Goal: Transaction & Acquisition: Obtain resource

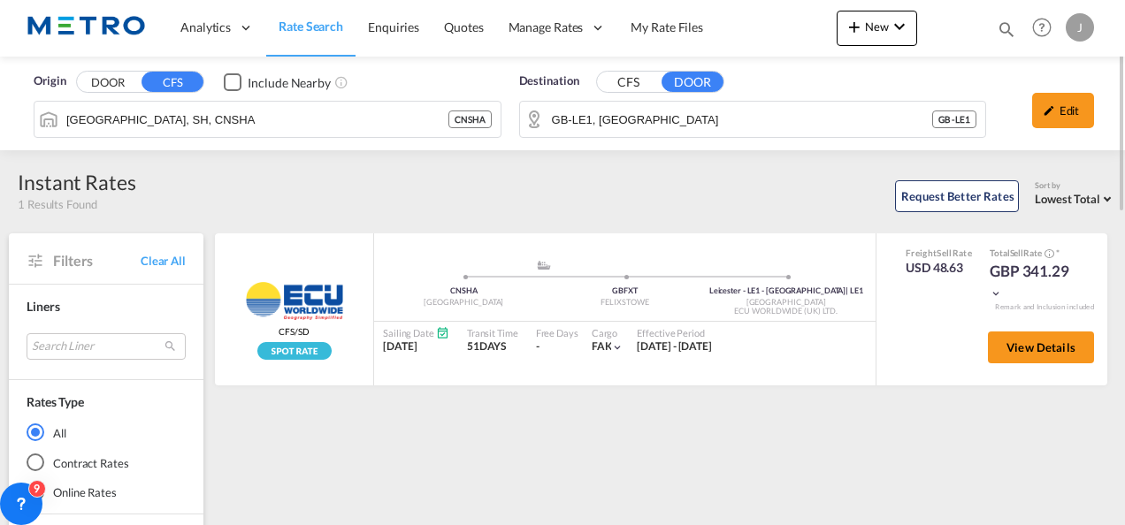
click at [320, 18] on span "Rate Search" at bounding box center [311, 27] width 65 height 18
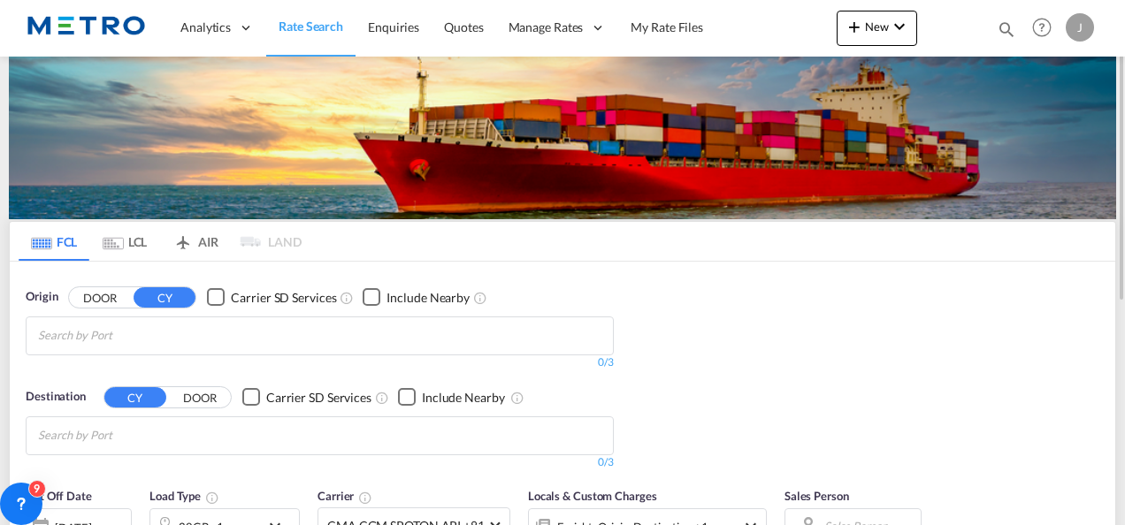
click at [137, 235] on md-tab-item "LCL" at bounding box center [124, 241] width 71 height 39
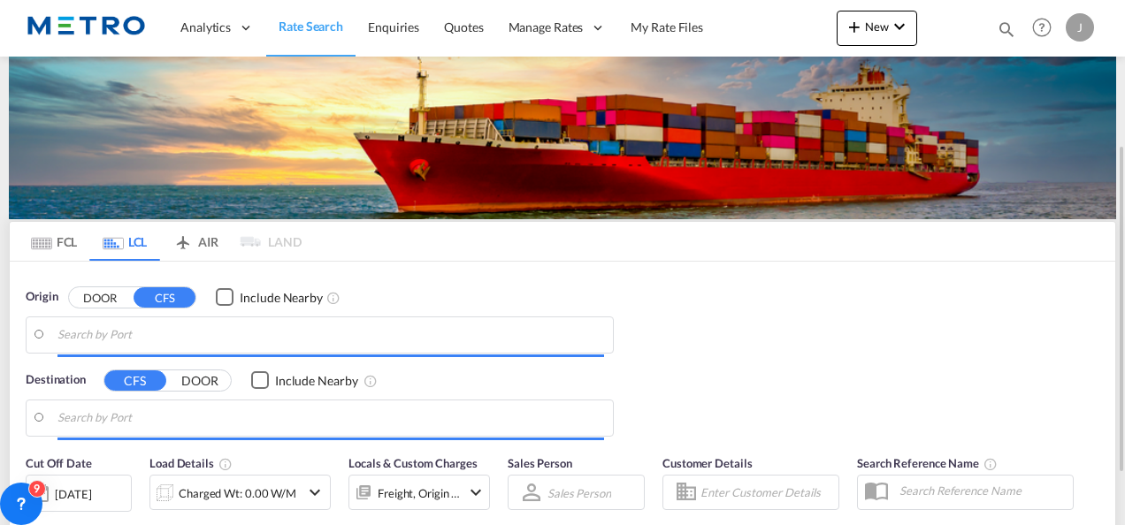
scroll to position [88, 0]
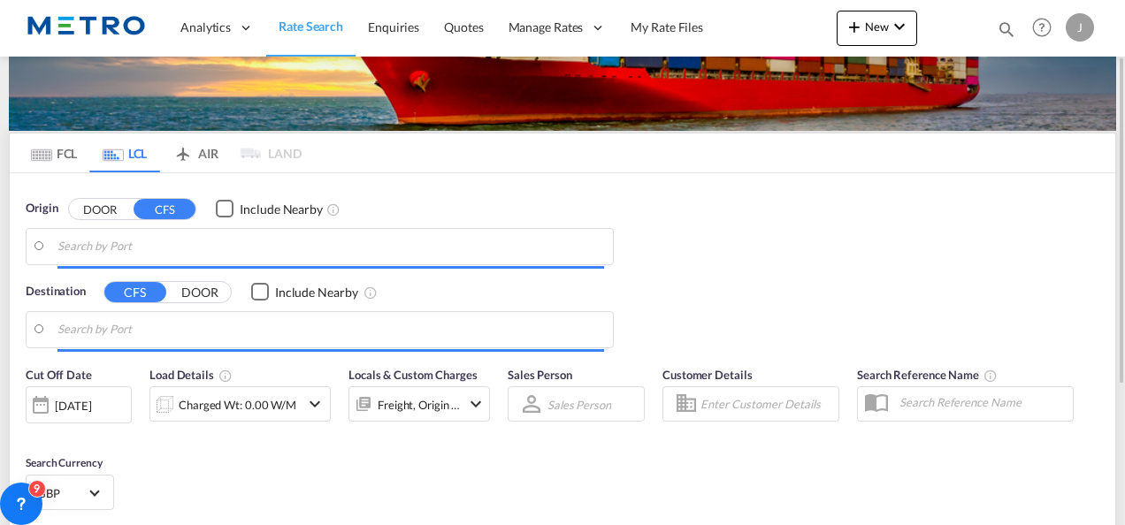
type input "[GEOGRAPHIC_DATA], SH, CNSHA"
type input "GB-LE1, [GEOGRAPHIC_DATA]"
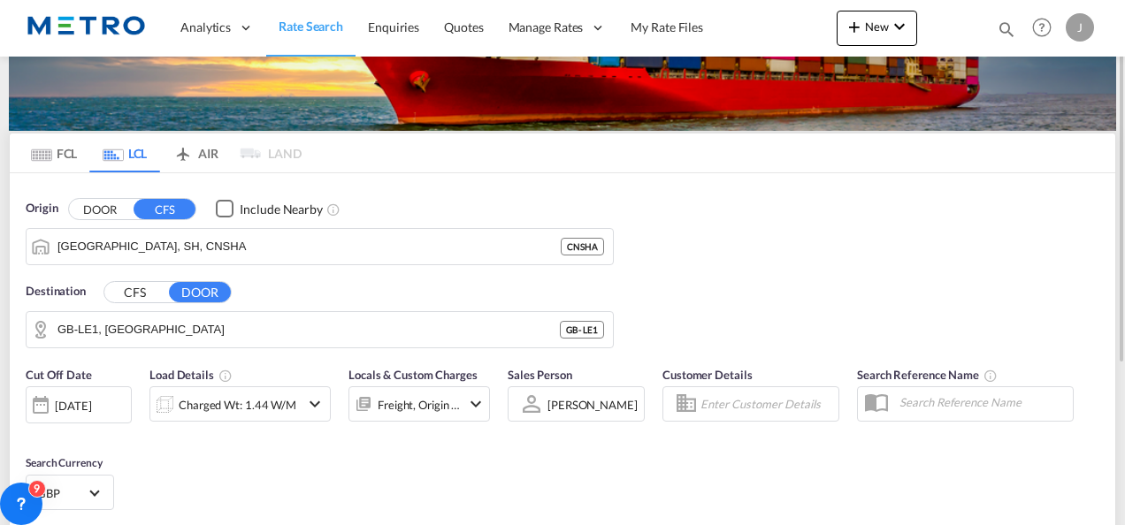
click at [102, 213] on button "DOOR" at bounding box center [100, 209] width 62 height 20
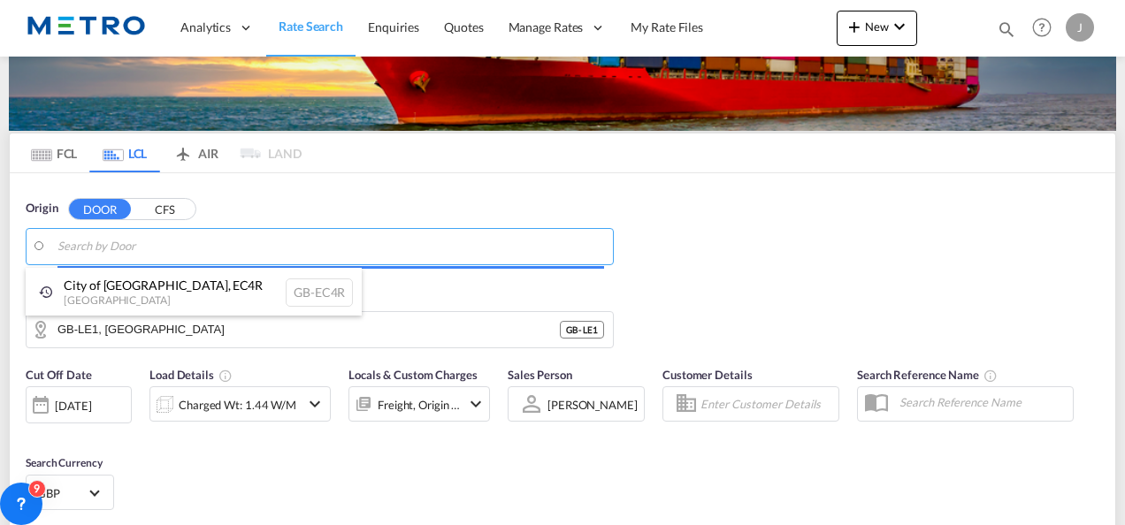
click at [200, 248] on body "Analytics Reports Dashboard Rate Search Enquiries Quotes" at bounding box center [562, 262] width 1125 height 525
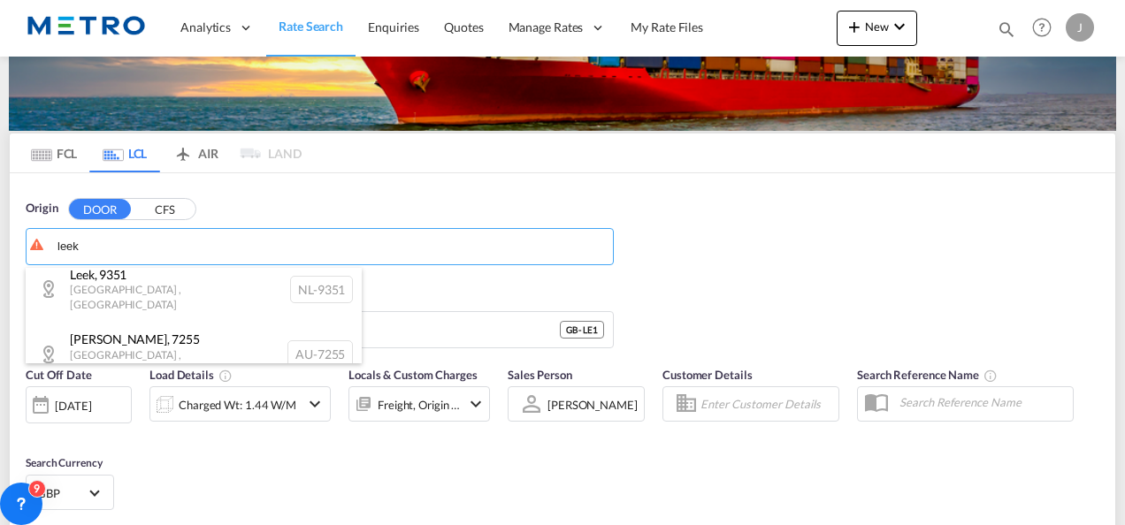
scroll to position [0, 0]
type input "leek"
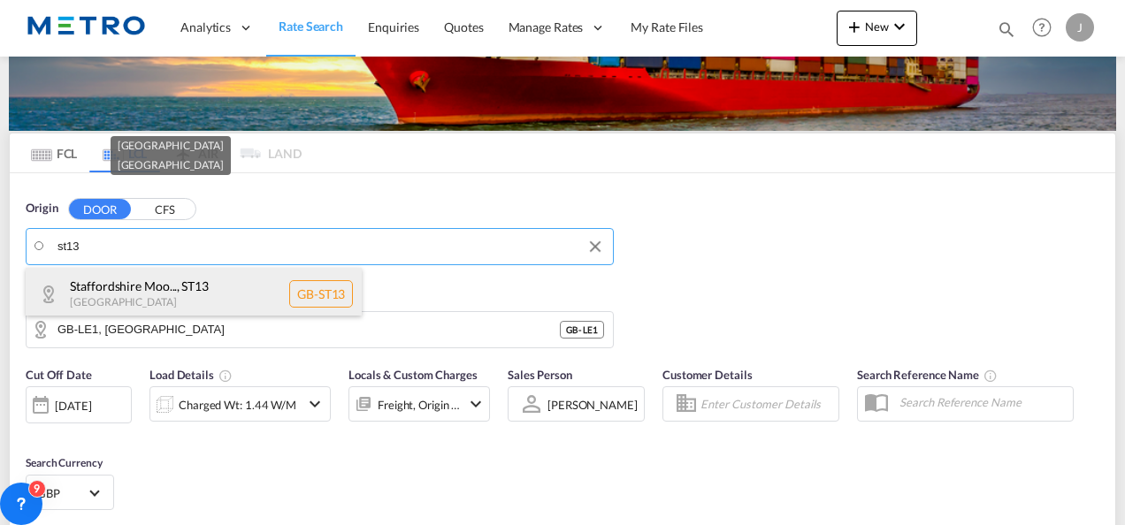
click at [156, 287] on div "Staffordshire Moo... , [GEOGRAPHIC_DATA] [GEOGRAPHIC_DATA]-ST13" at bounding box center [194, 294] width 336 height 53
type input "GB-ST13, [GEOGRAPHIC_DATA]"
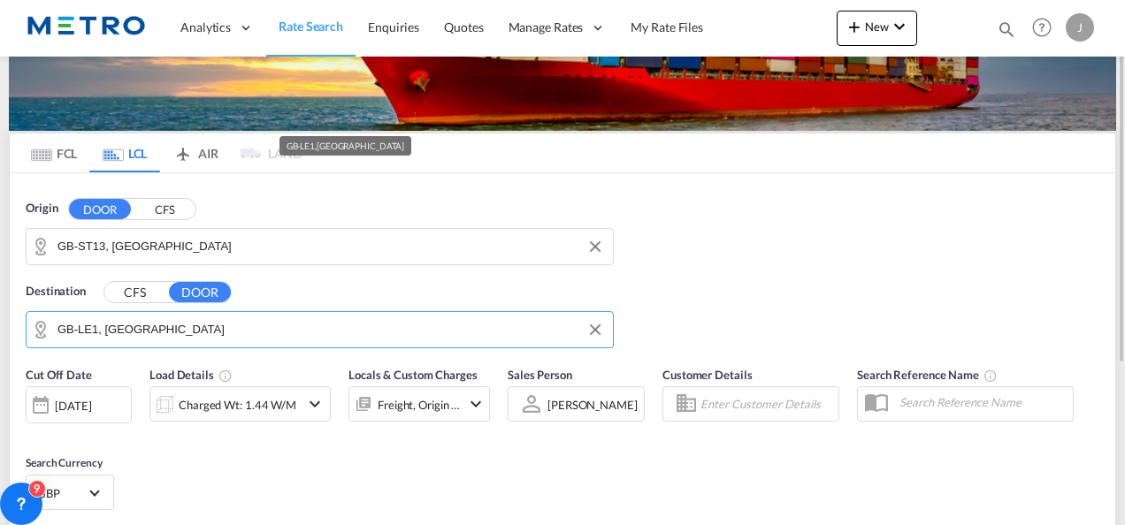
click at [238, 330] on input "GB-LE1, [GEOGRAPHIC_DATA]" at bounding box center [330, 330] width 547 height 27
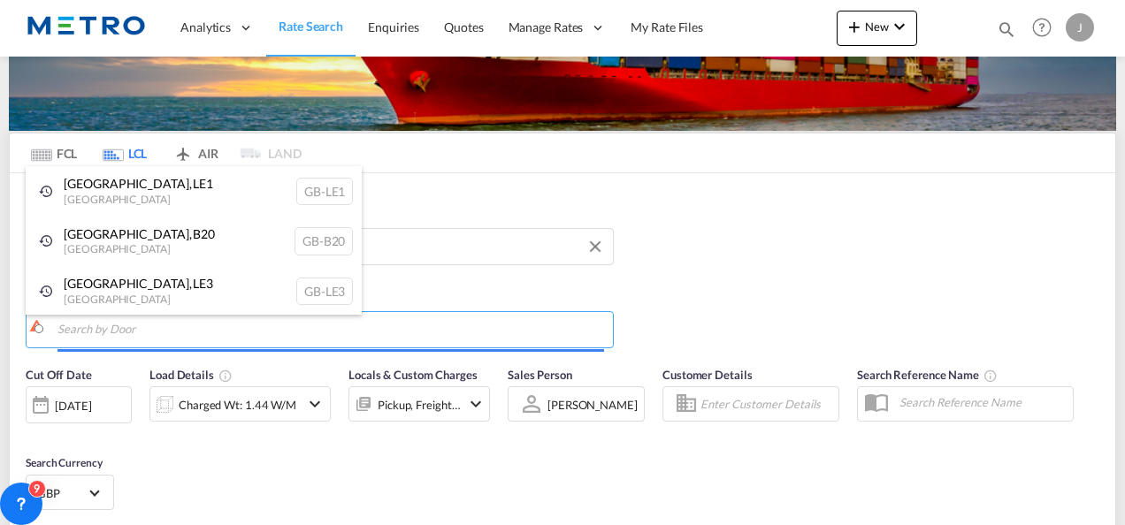
click at [103, 330] on body "Analytics Reports Dashboard Rate Search Enquiries Quotes" at bounding box center [562, 262] width 1125 height 525
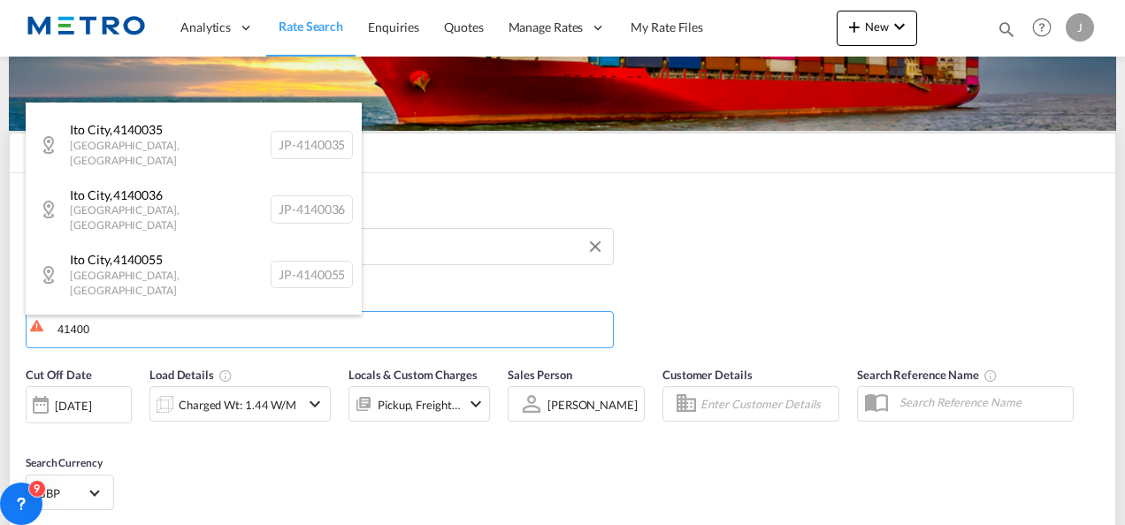
scroll to position [1380, 0]
type input "41400"
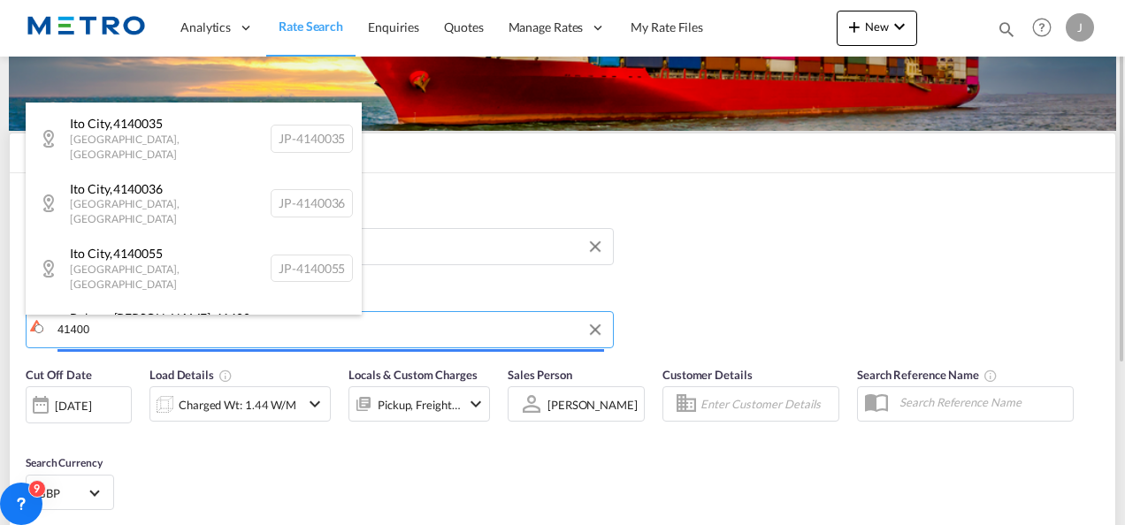
click at [177, 332] on body "Analytics Reports Dashboard Rate Search Enquiries Quotes" at bounding box center [562, 262] width 1125 height 525
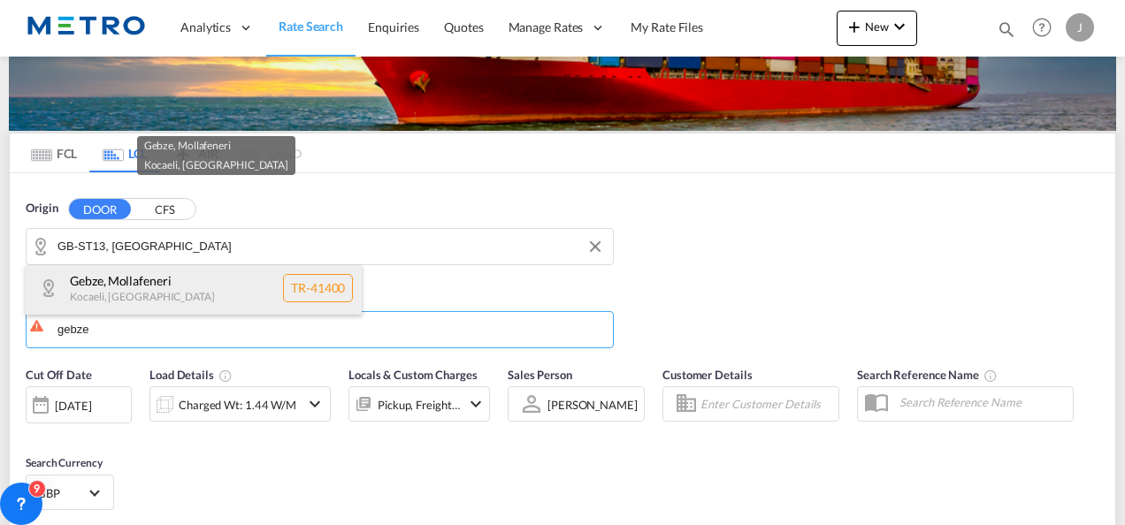
click at [172, 297] on div "Gebze , Mollafeneri Kocaeli , [GEOGRAPHIC_DATA] TR-41400" at bounding box center [194, 288] width 336 height 53
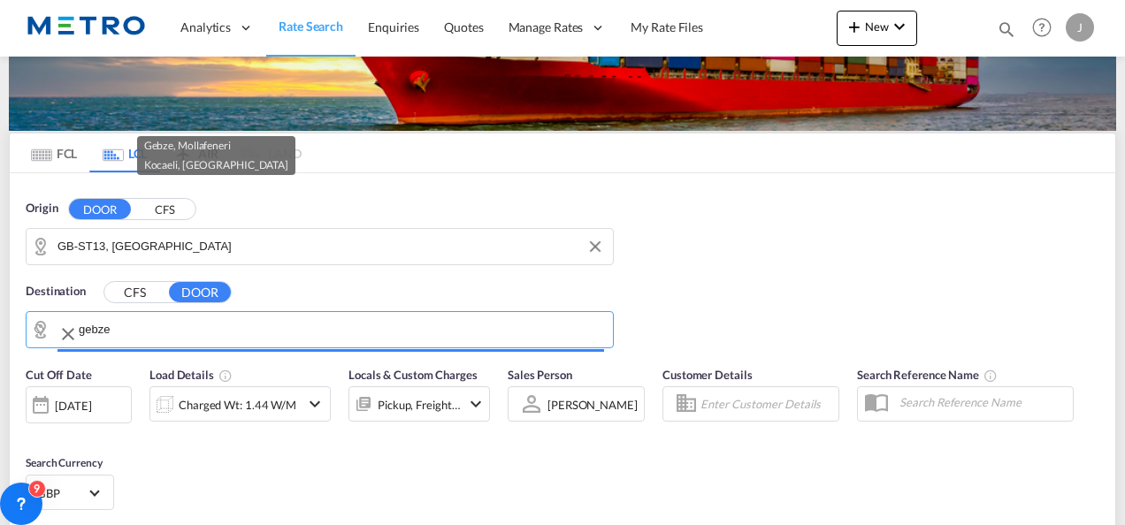
type input "TR-41400, Gebze, Kocaeli"
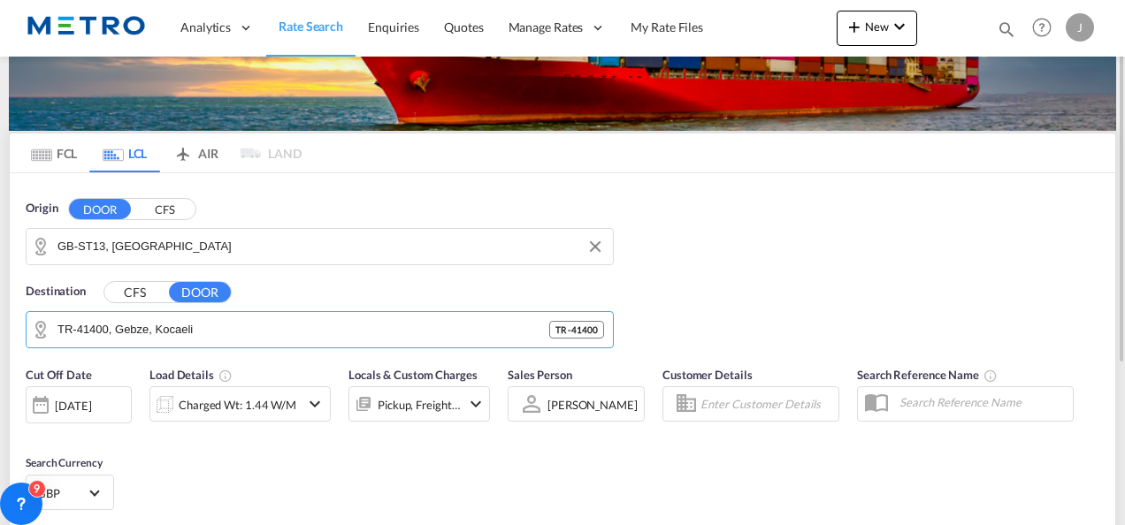
scroll to position [177, 0]
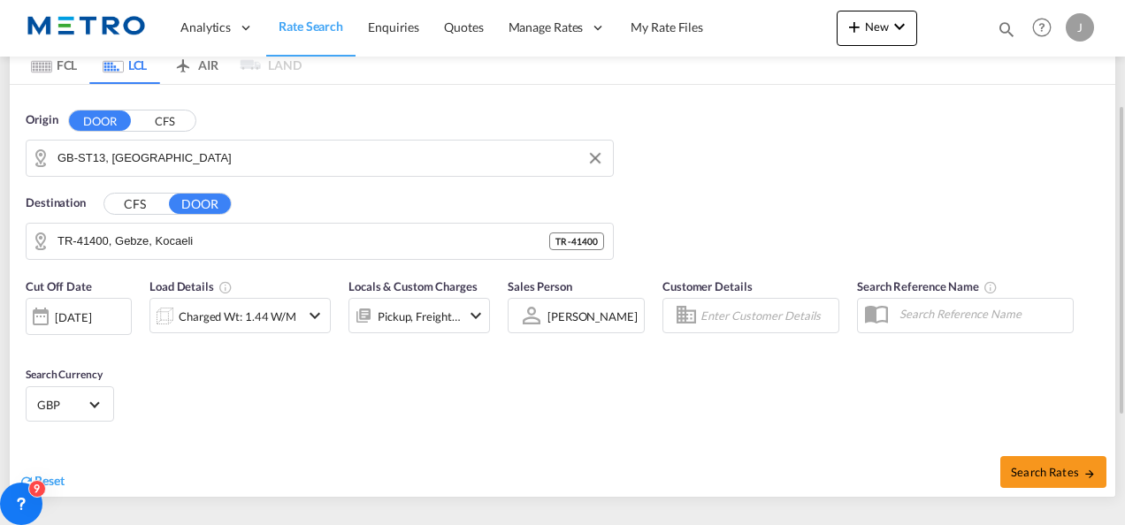
click at [42, 322] on div at bounding box center [41, 316] width 28 height 35
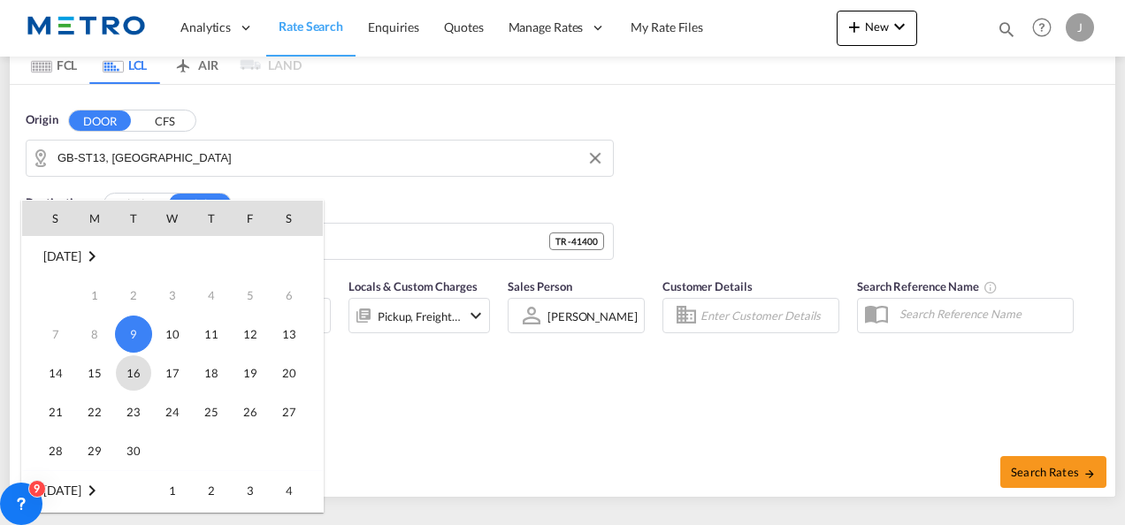
click at [134, 370] on span "16" at bounding box center [133, 373] width 35 height 35
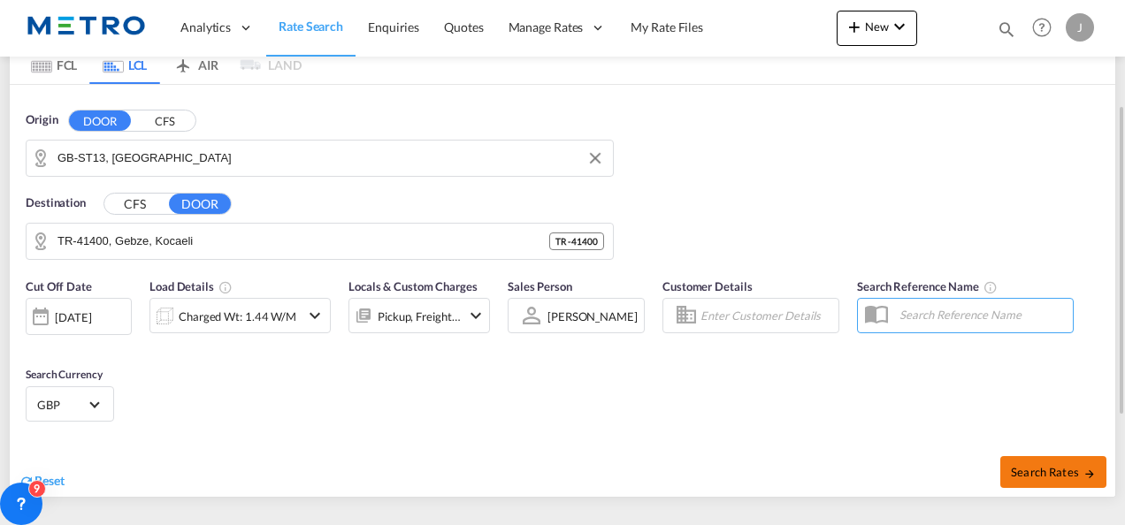
click at [1034, 470] on span "Search Rates" at bounding box center [1053, 472] width 85 height 14
type input "ST13 to Mollafeneri / [DATE]"
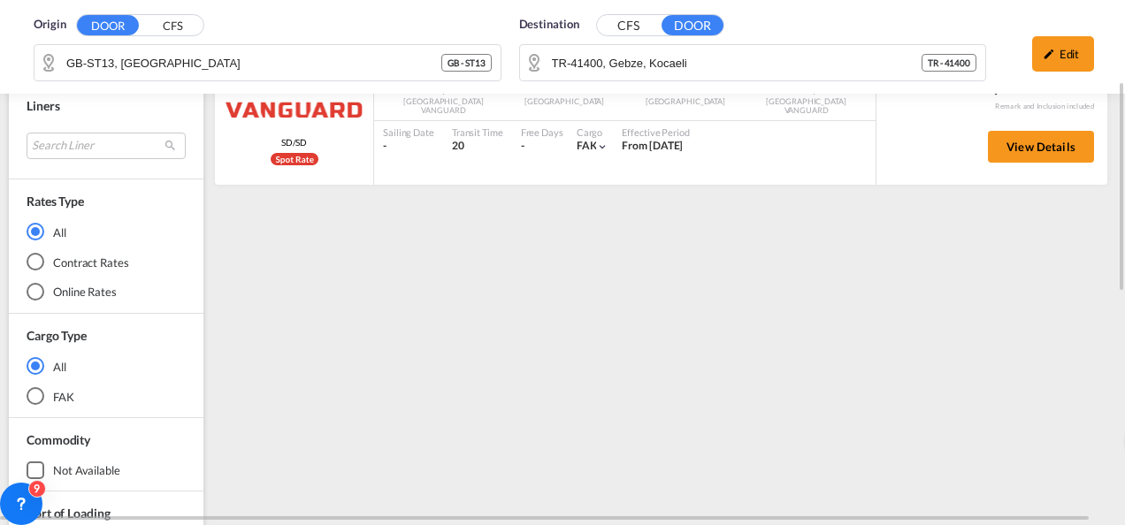
scroll to position [24, 0]
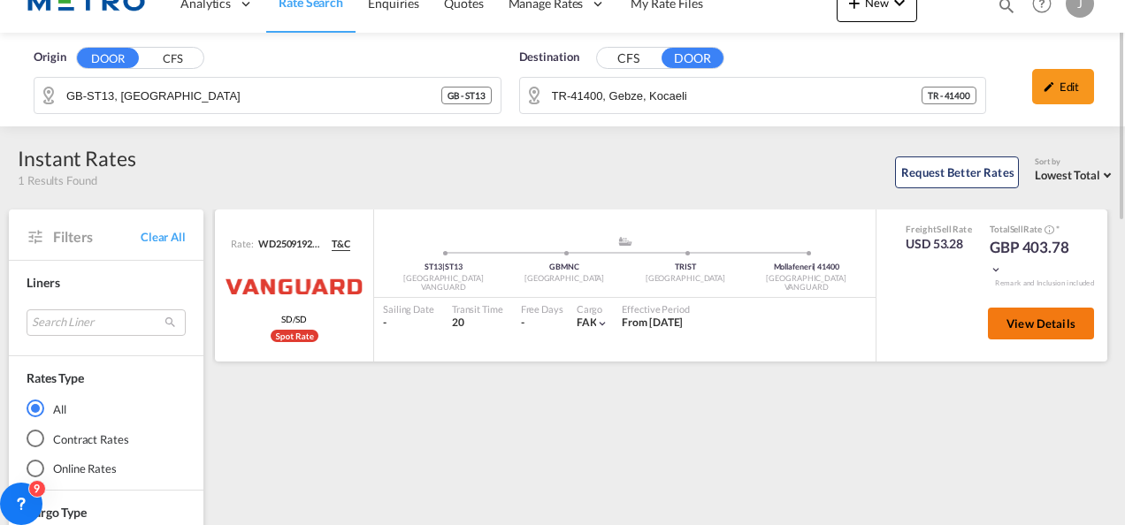
click at [1028, 333] on button "View Details" at bounding box center [1041, 324] width 106 height 32
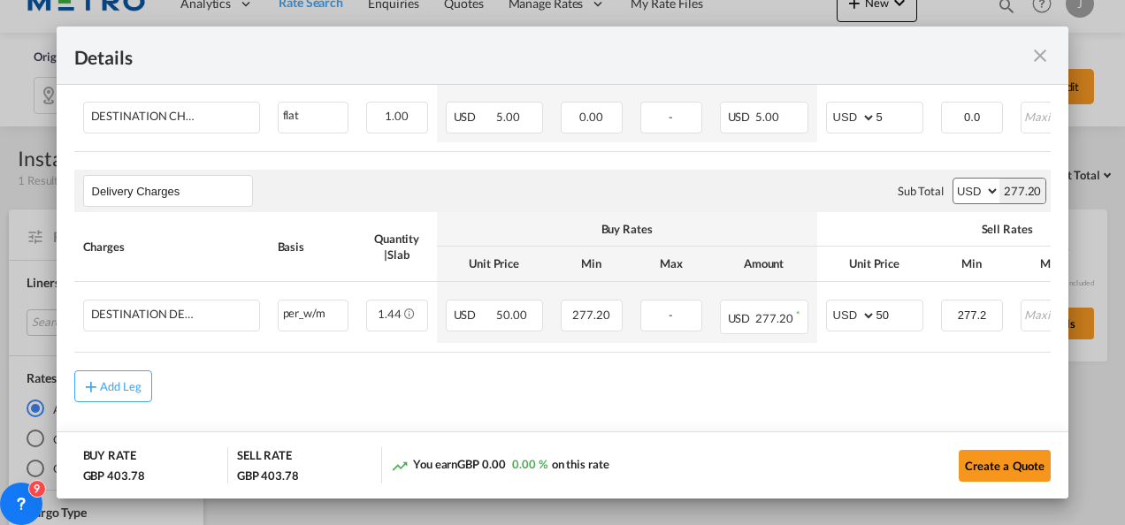
scroll to position [1363, 0]
click at [1041, 60] on md-icon "icon-close fg-AAA8AD m-0 cursor" at bounding box center [1040, 55] width 21 height 21
